Goal: Task Accomplishment & Management: Use online tool/utility

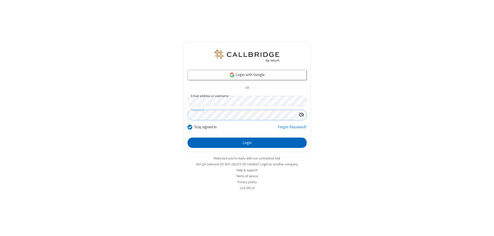
click at [247, 142] on button "Login" at bounding box center [246, 142] width 119 height 10
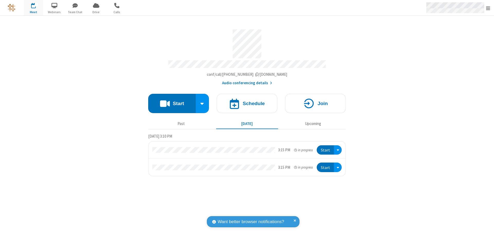
click at [488, 8] on span "Open menu" at bounding box center [488, 8] width 4 height 5
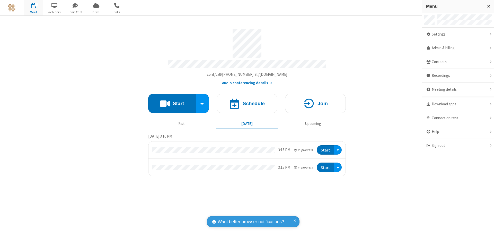
click at [96, 12] on span "Drive" at bounding box center [95, 12] width 19 height 5
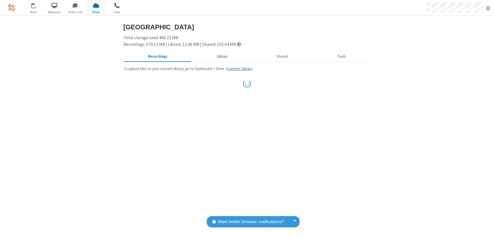
click at [221, 56] on button "Library" at bounding box center [222, 57] width 60 height 10
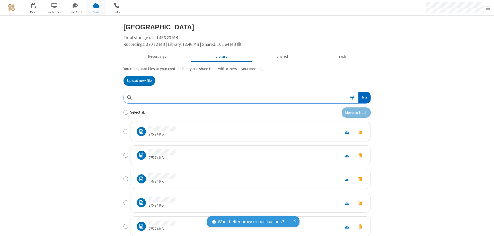
click at [362, 97] on button "Go" at bounding box center [364, 98] width 12 height 12
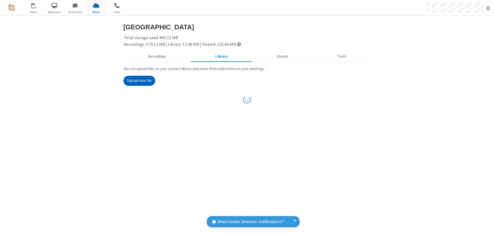
click at [137, 80] on button "Upload new file" at bounding box center [139, 81] width 32 height 10
